Goal: Check status: Check status

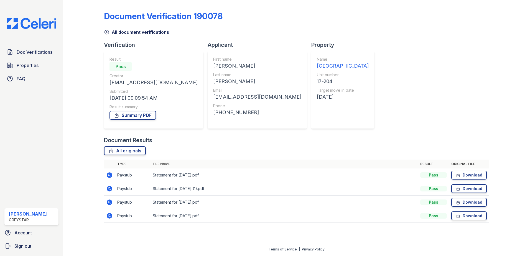
click at [107, 34] on icon at bounding box center [107, 32] width 6 height 6
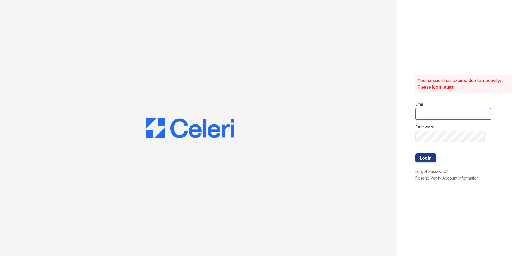
type input "joshua.patterson@greystar.com"
click at [430, 157] on button "Login" at bounding box center [425, 158] width 21 height 9
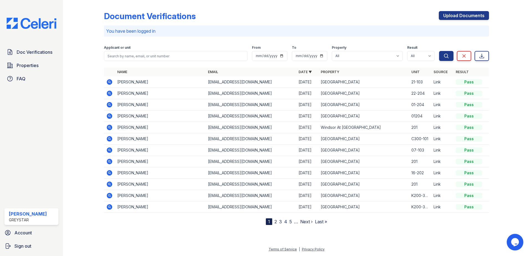
click at [109, 93] on icon at bounding box center [108, 92] width 1 height 1
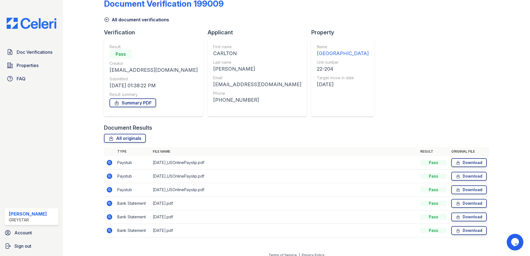
scroll to position [18, 0]
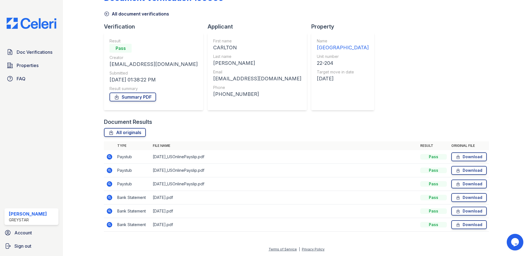
click at [109, 196] on icon at bounding box center [110, 198] width 6 height 6
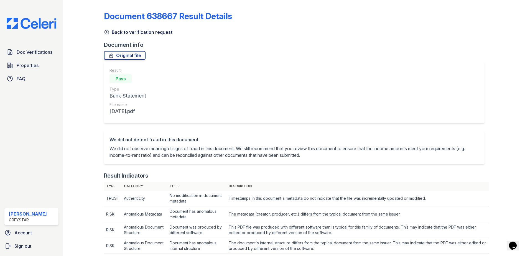
drag, startPoint x: 106, startPoint y: 32, endPoint x: 101, endPoint y: 38, distance: 7.5
click at [106, 32] on icon at bounding box center [107, 32] width 6 height 6
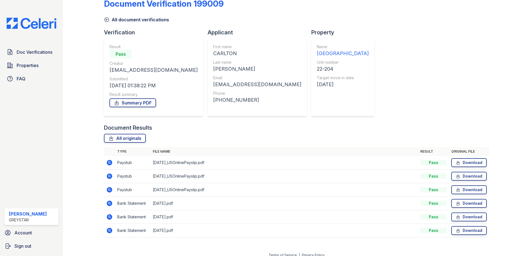
scroll to position [18, 0]
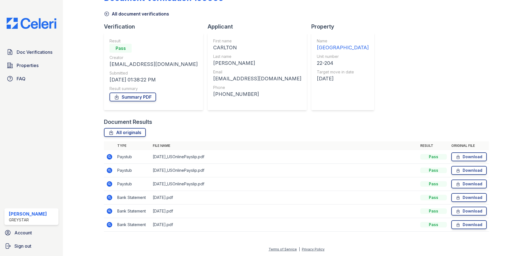
click at [109, 212] on icon at bounding box center [109, 211] width 7 height 7
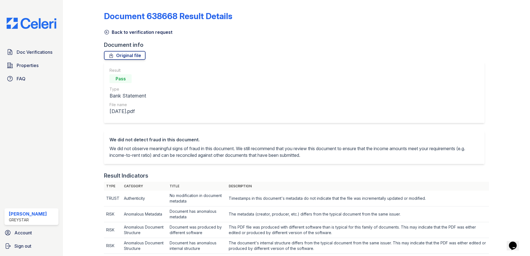
click at [108, 33] on icon at bounding box center [107, 32] width 6 height 6
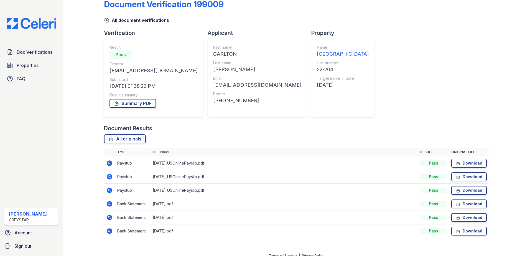
scroll to position [18, 0]
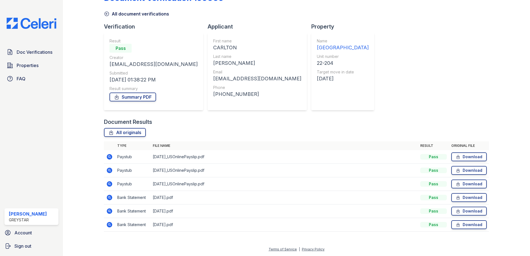
click at [110, 185] on icon at bounding box center [110, 184] width 6 height 6
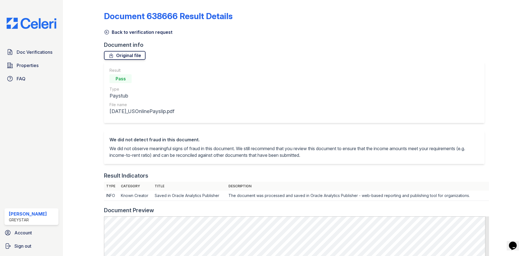
click at [134, 56] on link "Original file" at bounding box center [125, 55] width 42 height 9
click at [107, 33] on icon at bounding box center [107, 32] width 6 height 6
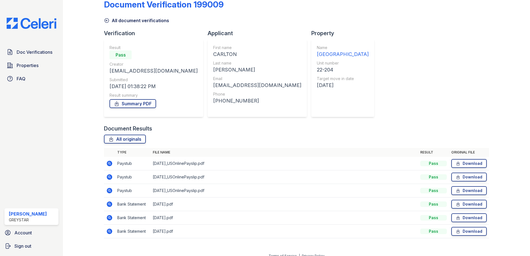
scroll to position [18, 0]
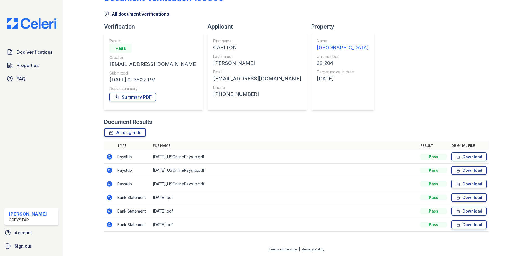
click at [110, 171] on icon at bounding box center [110, 171] width 6 height 6
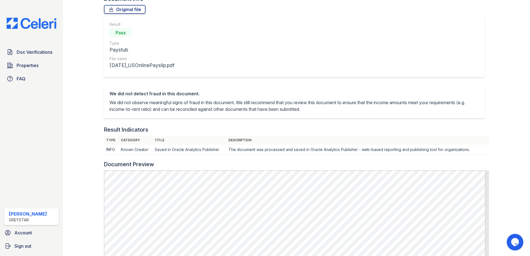
scroll to position [28, 0]
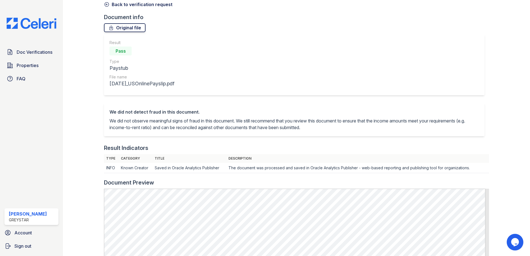
click at [121, 29] on link "Original file" at bounding box center [125, 27] width 42 height 9
click at [108, 4] on icon at bounding box center [107, 4] width 4 height 4
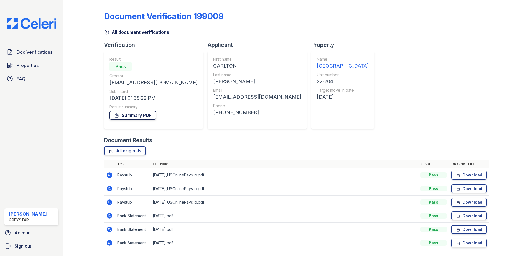
click at [124, 113] on link "Summary PDF" at bounding box center [133, 115] width 47 height 9
click at [108, 33] on icon at bounding box center [107, 32] width 6 height 6
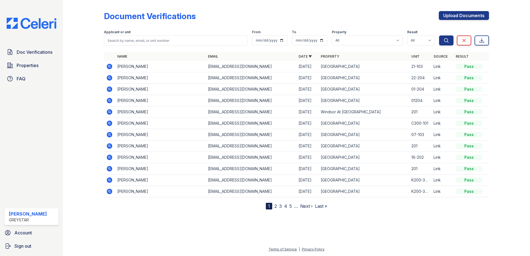
click at [276, 206] on link "2" at bounding box center [276, 207] width 2 height 6
click at [280, 205] on link "1" at bounding box center [279, 207] width 2 height 6
drag, startPoint x: 157, startPoint y: 197, endPoint x: 101, endPoint y: 60, distance: 148.0
click at [101, 60] on div "Document Verifications Upload Documents Filter Applicant or unit From To Proper…" at bounding box center [297, 109] width 450 height 219
drag, startPoint x: 55, startPoint y: 112, endPoint x: 64, endPoint y: 93, distance: 21.3
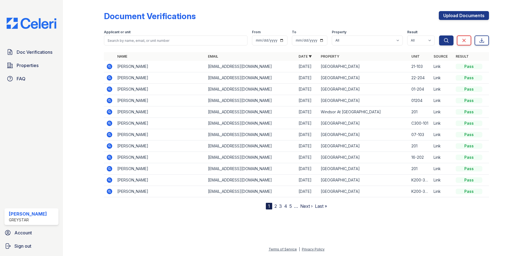
click at [55, 111] on div "Doc Verifications Properties FAQ Joshua Patterson Greystar Account Sign out" at bounding box center [31, 128] width 63 height 256
click at [109, 78] on icon at bounding box center [109, 78] width 7 height 7
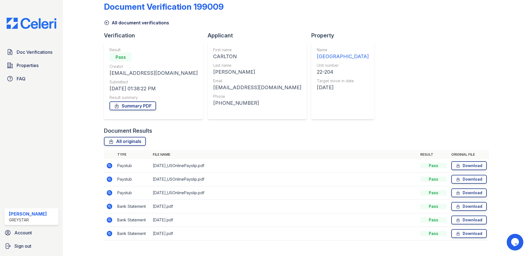
scroll to position [18, 0]
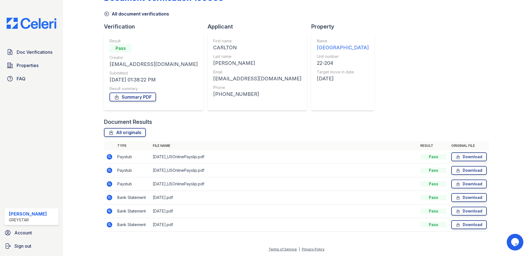
click at [110, 184] on icon at bounding box center [109, 184] width 7 height 7
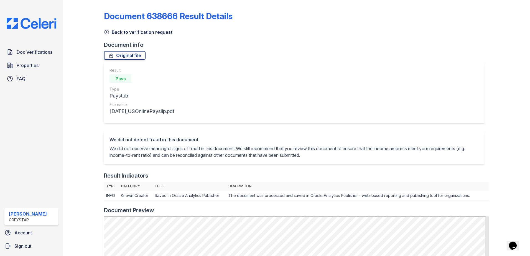
click at [114, 32] on link "Back to verification request" at bounding box center [138, 32] width 68 height 7
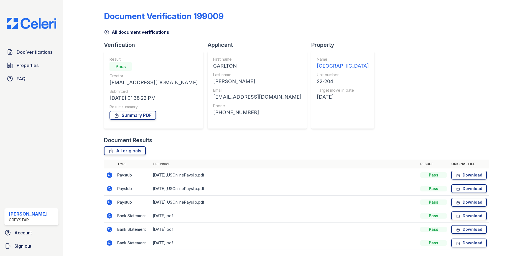
click at [109, 31] on icon at bounding box center [107, 32] width 6 height 6
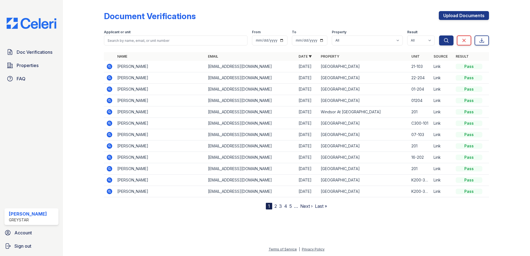
click at [108, 67] on icon at bounding box center [110, 67] width 6 height 6
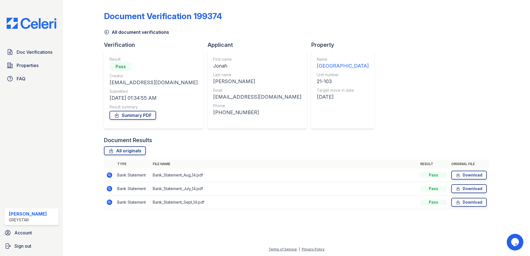
drag, startPoint x: 109, startPoint y: 177, endPoint x: 104, endPoint y: 165, distance: 13.2
click at [109, 177] on icon at bounding box center [110, 175] width 6 height 6
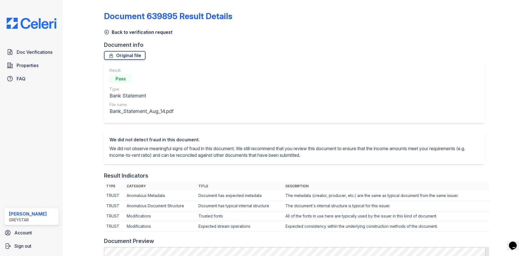
click at [106, 31] on icon at bounding box center [107, 32] width 6 height 6
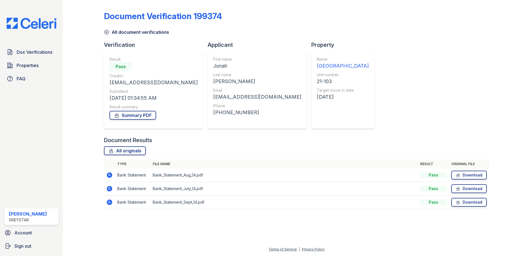
click at [113, 189] on icon at bounding box center [109, 189] width 7 height 7
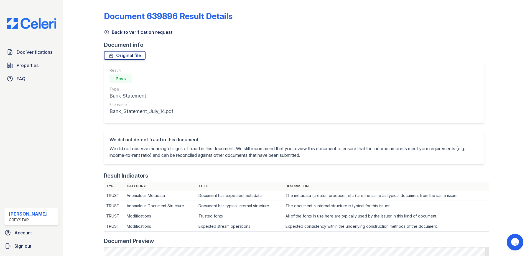
click at [113, 34] on link "Back to verification request" at bounding box center [138, 32] width 68 height 7
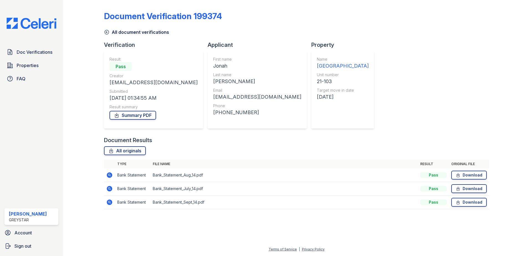
click at [108, 201] on icon at bounding box center [110, 203] width 6 height 6
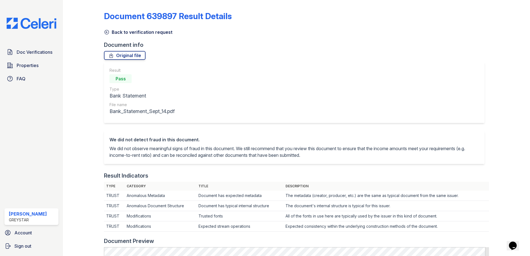
click at [337, 35] on div "Back to verification request" at bounding box center [296, 31] width 385 height 10
drag, startPoint x: 106, startPoint y: 32, endPoint x: 109, endPoint y: 34, distance: 4.0
click at [106, 32] on icon at bounding box center [107, 32] width 6 height 6
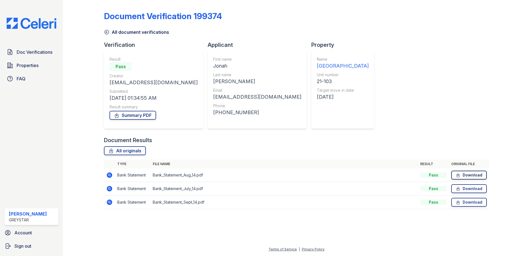
click at [467, 172] on link "Download" at bounding box center [468, 175] width 35 height 9
click at [478, 187] on link "Download" at bounding box center [468, 188] width 35 height 9
click at [465, 201] on link "Download" at bounding box center [468, 202] width 35 height 9
click at [383, 65] on div "Document Verification 199374 All document verifications Verification Result Pas…" at bounding box center [296, 108] width 385 height 213
click at [138, 116] on link "Summary PDF" at bounding box center [133, 115] width 47 height 9
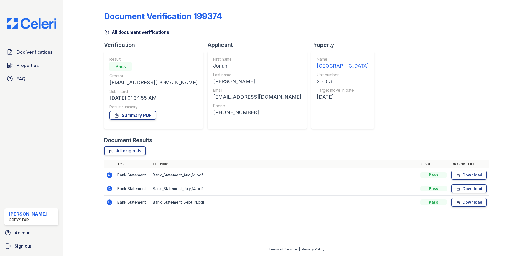
drag, startPoint x: 371, startPoint y: 81, endPoint x: 374, endPoint y: 79, distance: 3.6
click at [373, 79] on div "Document Verification 199374 All document verifications Verification Result Pas…" at bounding box center [296, 108] width 385 height 213
click at [106, 33] on icon at bounding box center [107, 32] width 6 height 6
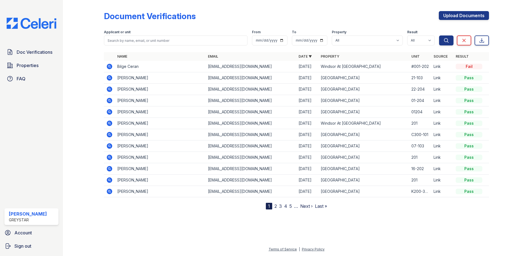
click at [108, 76] on icon at bounding box center [110, 78] width 6 height 6
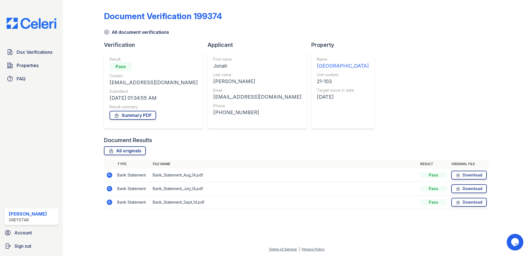
click at [111, 173] on icon at bounding box center [110, 175] width 6 height 6
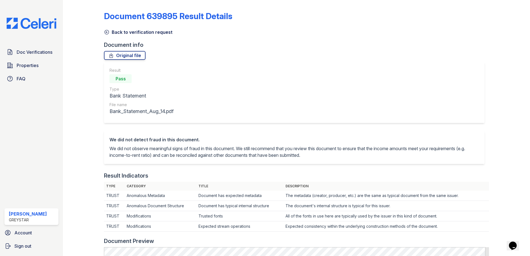
drag, startPoint x: 107, startPoint y: 33, endPoint x: 110, endPoint y: 116, distance: 83.8
click at [107, 33] on icon at bounding box center [107, 32] width 6 height 6
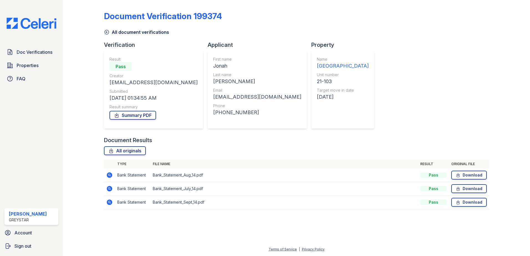
click at [111, 189] on icon at bounding box center [110, 189] width 6 height 6
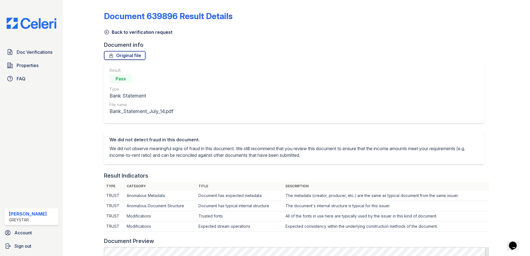
click at [109, 31] on icon at bounding box center [107, 32] width 6 height 6
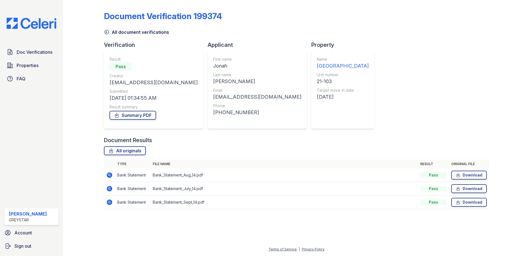
click at [109, 202] on icon at bounding box center [108, 201] width 1 height 1
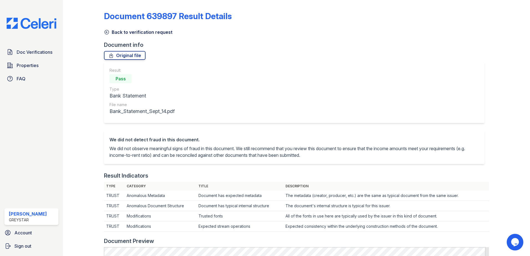
drag, startPoint x: 116, startPoint y: 28, endPoint x: 115, endPoint y: 31, distance: 3.1
click at [116, 28] on div "Back to verification request" at bounding box center [296, 31] width 385 height 10
click at [115, 31] on link "Back to verification request" at bounding box center [138, 32] width 68 height 7
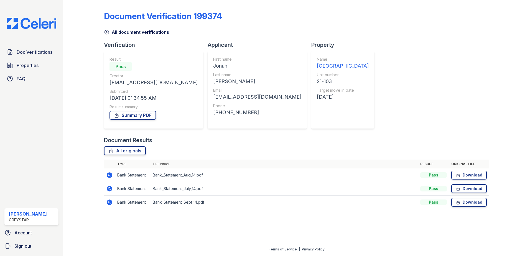
click at [117, 35] on link "All document verifications" at bounding box center [136, 32] width 65 height 7
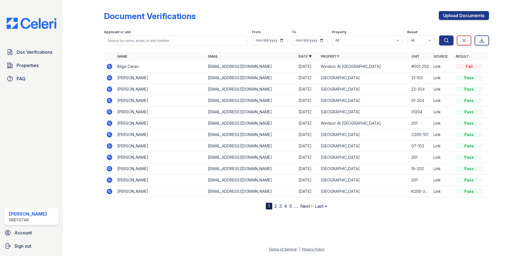
click at [110, 100] on icon at bounding box center [108, 100] width 1 height 1
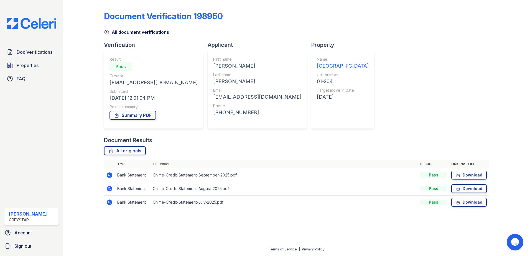
click at [108, 201] on icon at bounding box center [110, 203] width 6 height 6
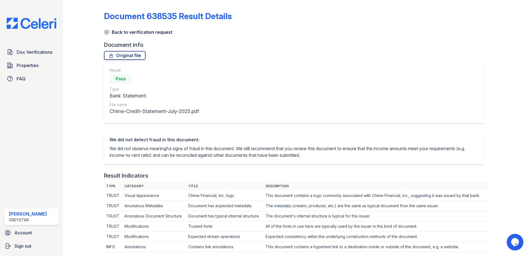
click at [113, 27] on div "Back to verification request" at bounding box center [296, 31] width 385 height 10
click at [113, 30] on link "Back to verification request" at bounding box center [138, 32] width 68 height 7
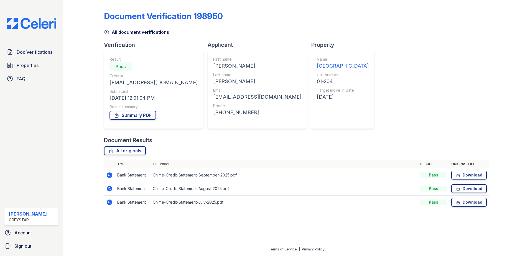
click at [109, 191] on icon at bounding box center [110, 189] width 6 height 6
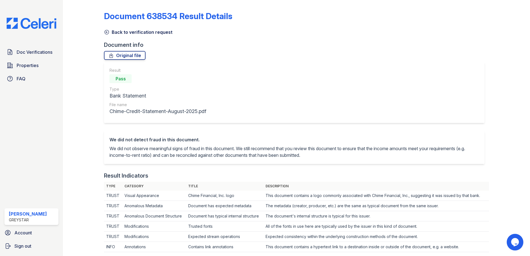
click at [108, 31] on icon at bounding box center [107, 32] width 6 height 6
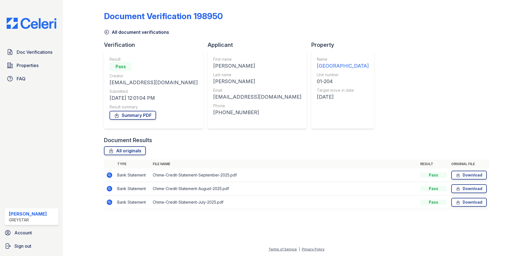
click at [110, 172] on icon at bounding box center [109, 175] width 7 height 7
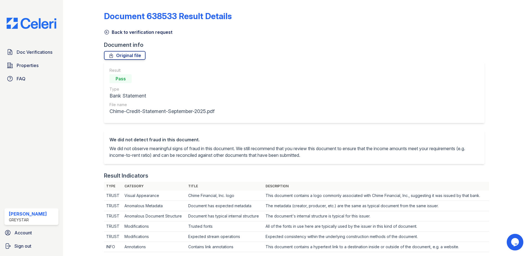
drag, startPoint x: 107, startPoint y: 30, endPoint x: 106, endPoint y: 35, distance: 5.1
click at [107, 30] on icon at bounding box center [107, 32] width 6 height 6
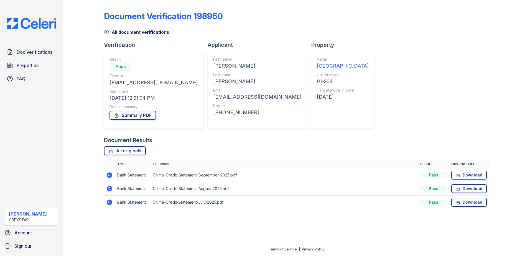
click at [110, 29] on div "All document verifications" at bounding box center [296, 31] width 385 height 10
click at [106, 35] on icon at bounding box center [107, 32] width 6 height 6
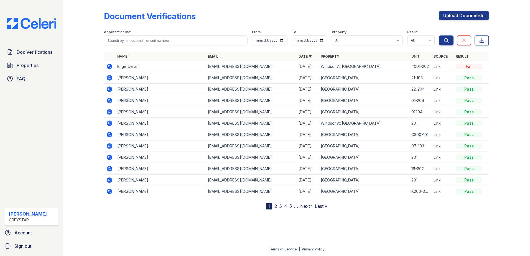
click at [108, 113] on icon at bounding box center [110, 112] width 6 height 6
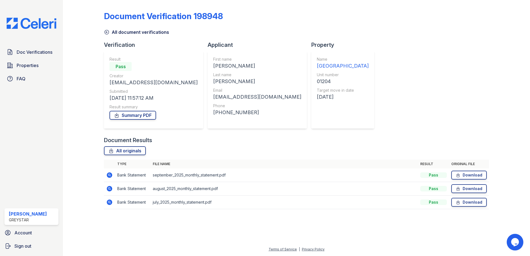
click at [108, 204] on icon at bounding box center [110, 203] width 6 height 6
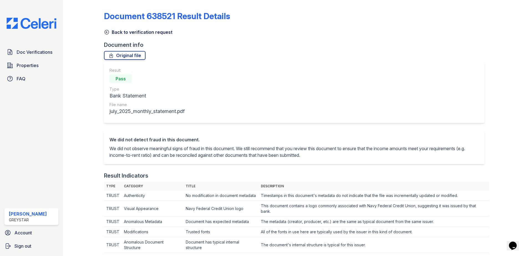
click at [108, 32] on icon at bounding box center [107, 32] width 6 height 6
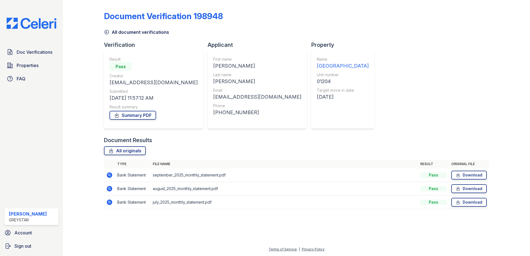
click at [109, 186] on icon at bounding box center [110, 189] width 6 height 6
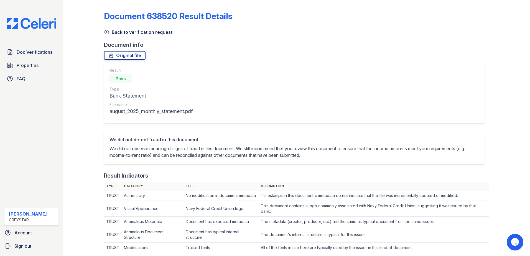
click at [112, 31] on link "Back to verification request" at bounding box center [138, 32] width 68 height 7
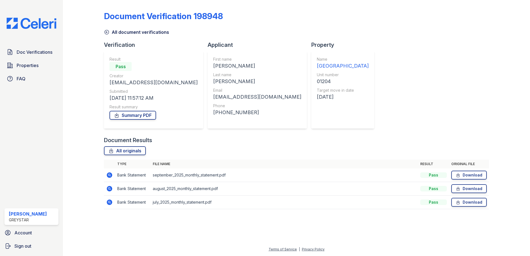
click at [106, 173] on icon at bounding box center [109, 175] width 7 height 7
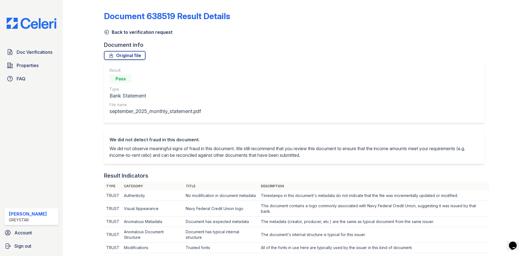
click at [111, 34] on link "Back to verification request" at bounding box center [138, 32] width 68 height 7
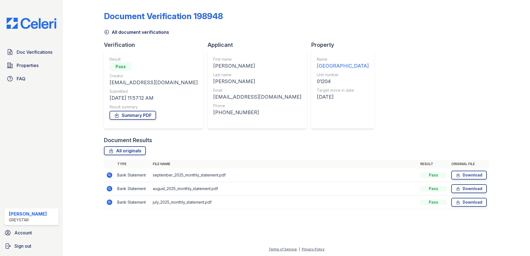
click at [107, 32] on icon at bounding box center [107, 32] width 6 height 6
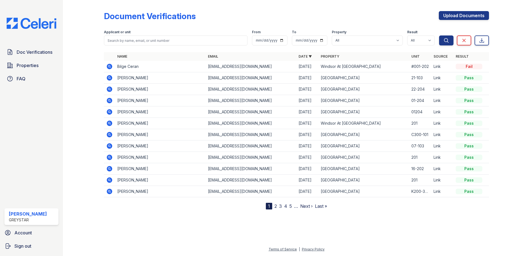
click at [110, 100] on icon at bounding box center [109, 100] width 7 height 7
